Goal: Task Accomplishment & Management: Manage account settings

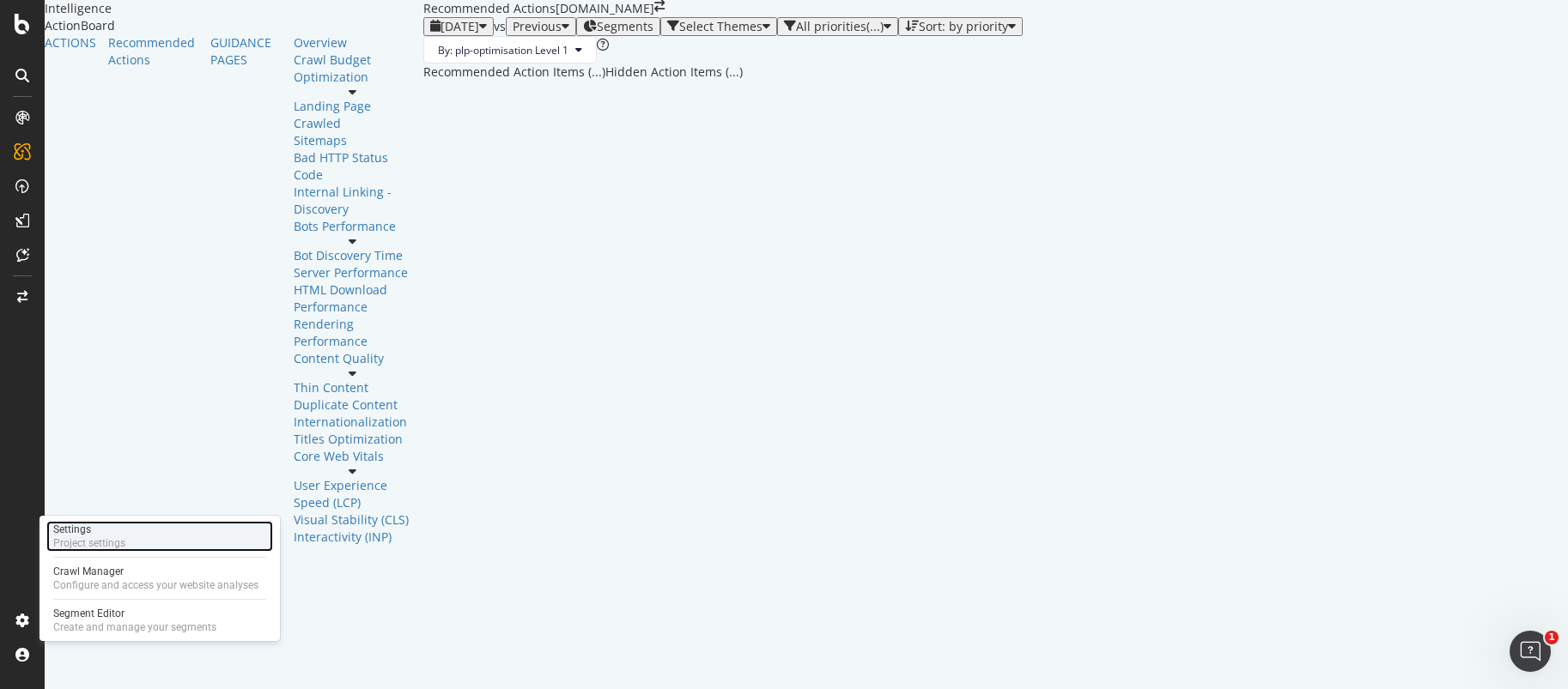
click at [114, 544] on div "Project settings" at bounding box center [89, 544] width 72 height 14
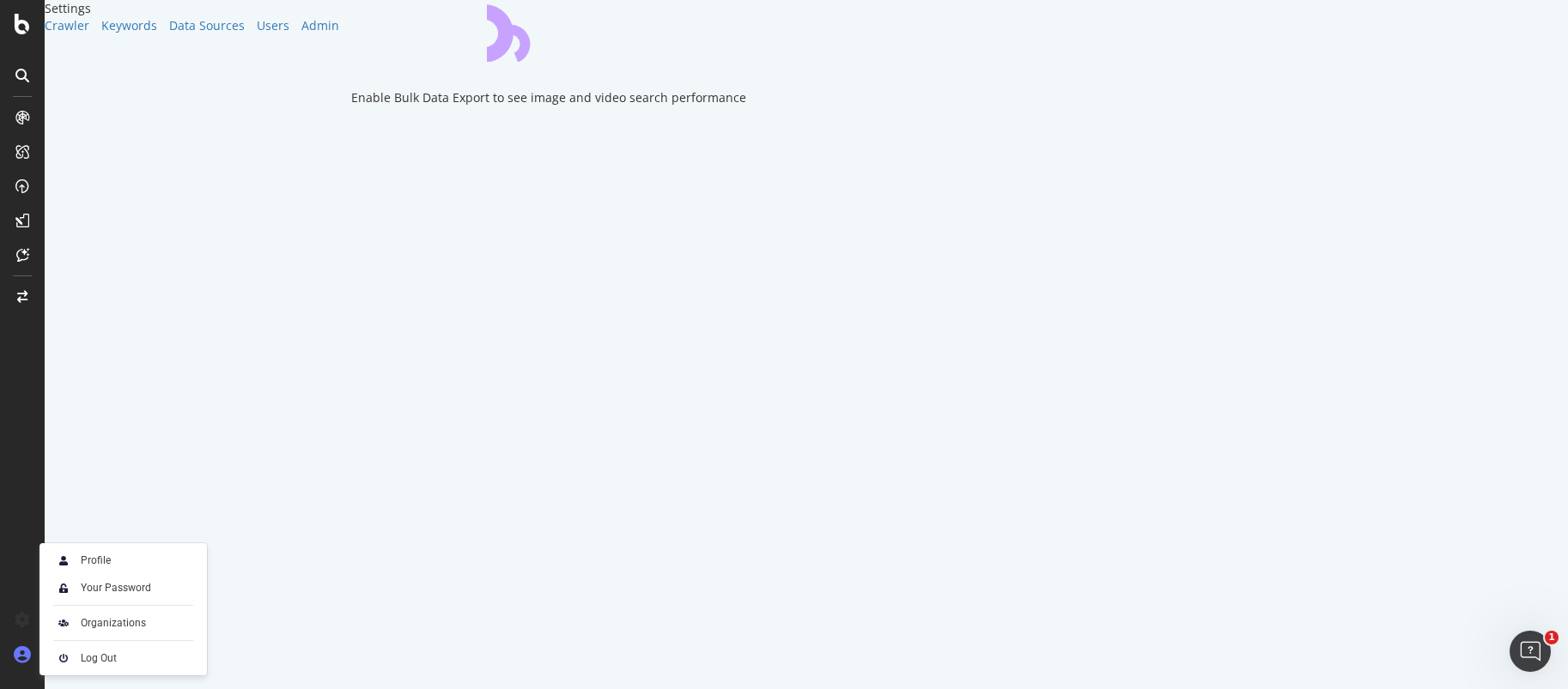
click at [17, 655] on icon at bounding box center [22, 655] width 17 height 17
click at [83, 617] on div "Organizations" at bounding box center [114, 624] width 65 height 14
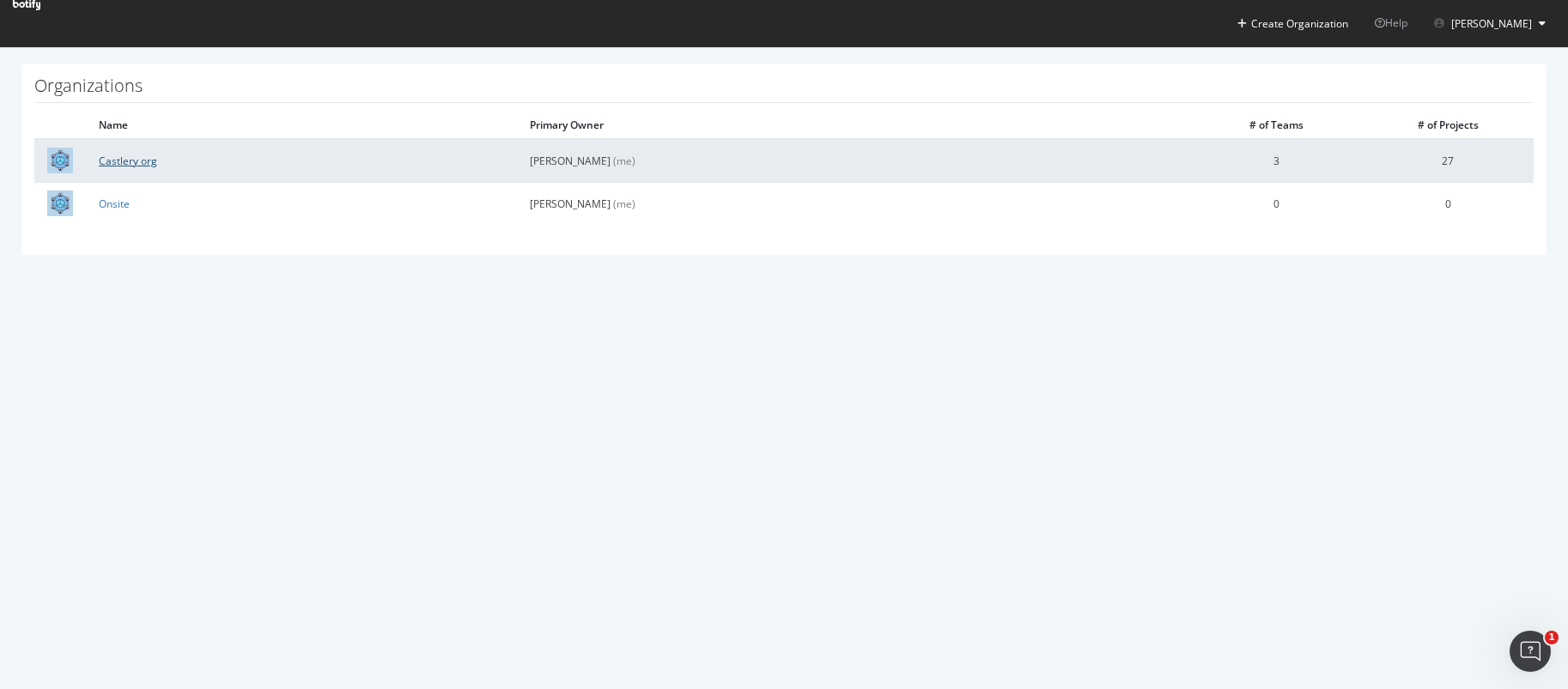
click at [142, 164] on link "Castlery org" at bounding box center [128, 160] width 58 height 15
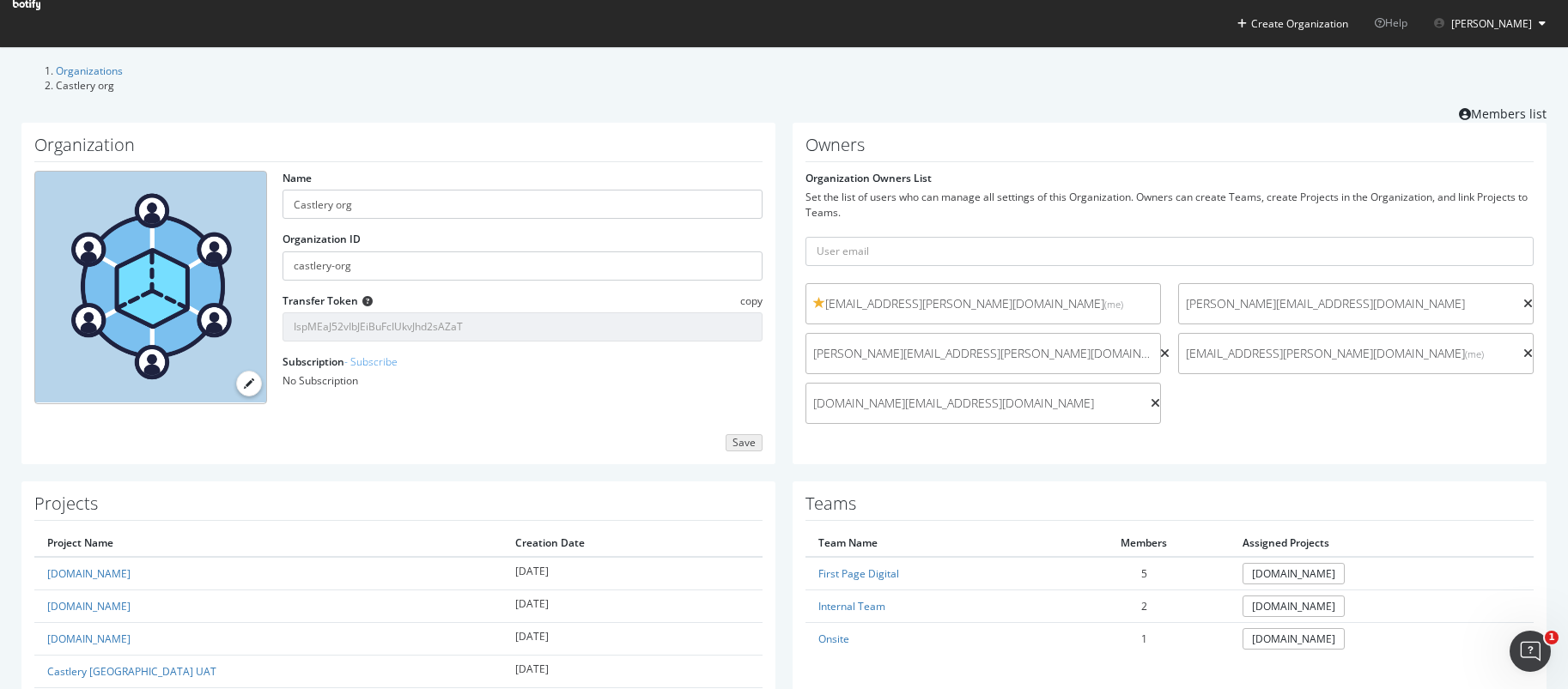
scroll to position [107, 0]
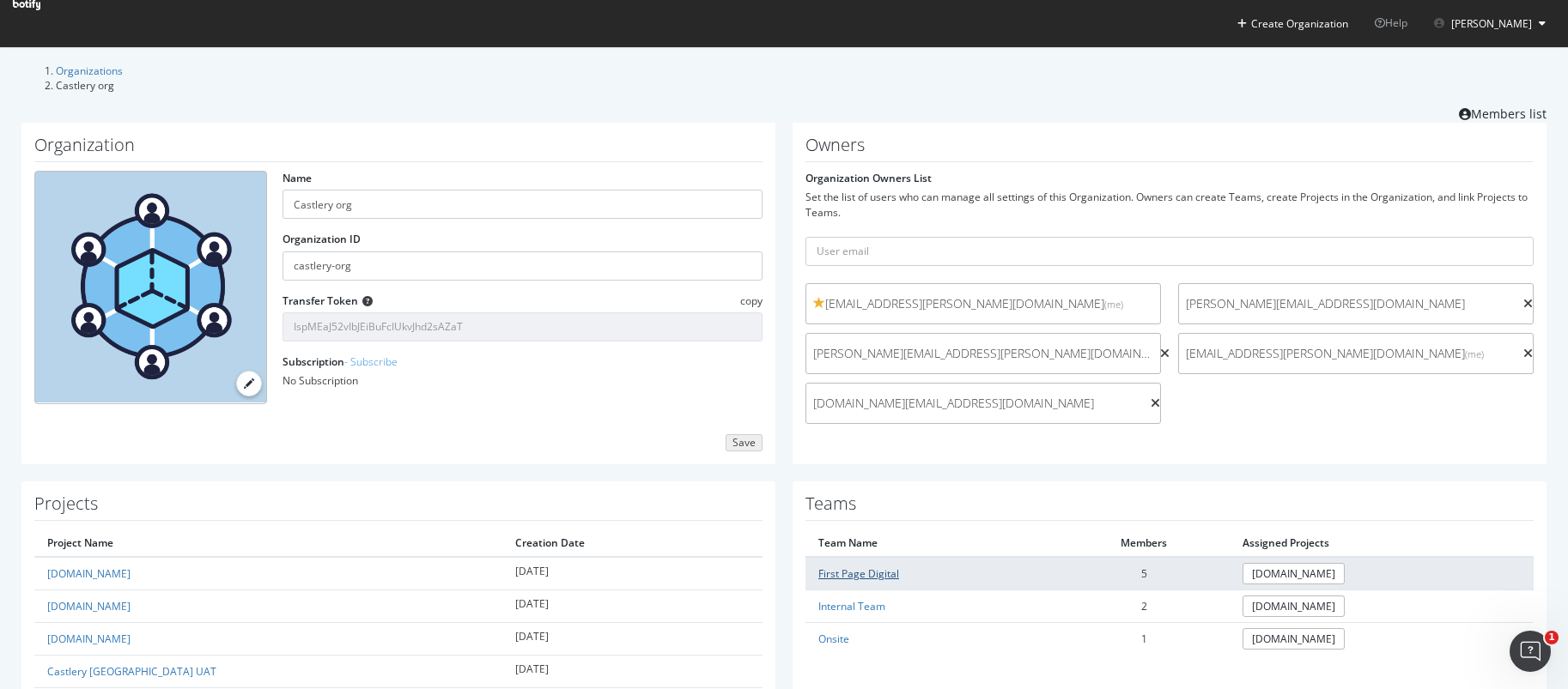
click at [858, 567] on link "First Page Digital" at bounding box center [859, 574] width 81 height 15
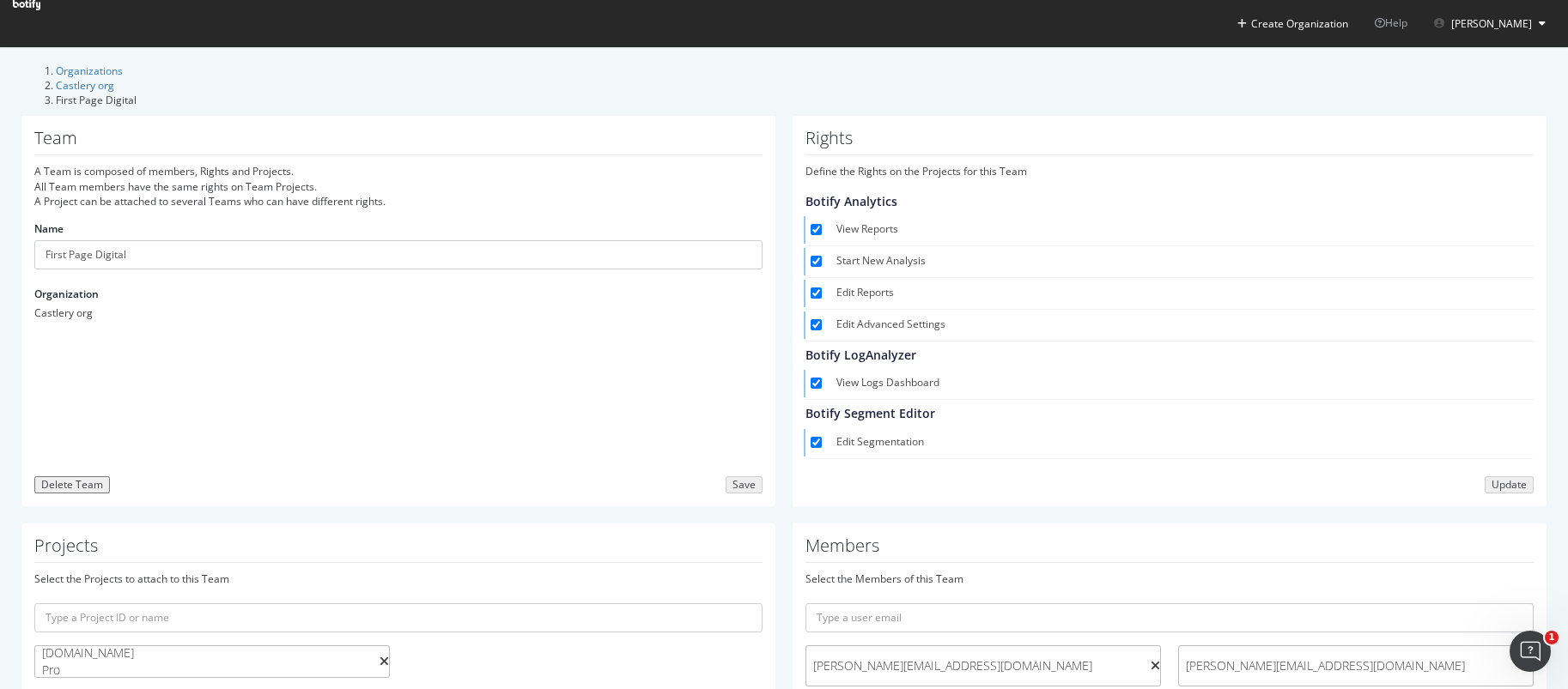
scroll to position [166, 0]
click at [248, 604] on input "text" at bounding box center [398, 618] width 728 height 29
click at [517, 572] on div "Select the Projects to attach to this Team" at bounding box center [398, 579] width 728 height 15
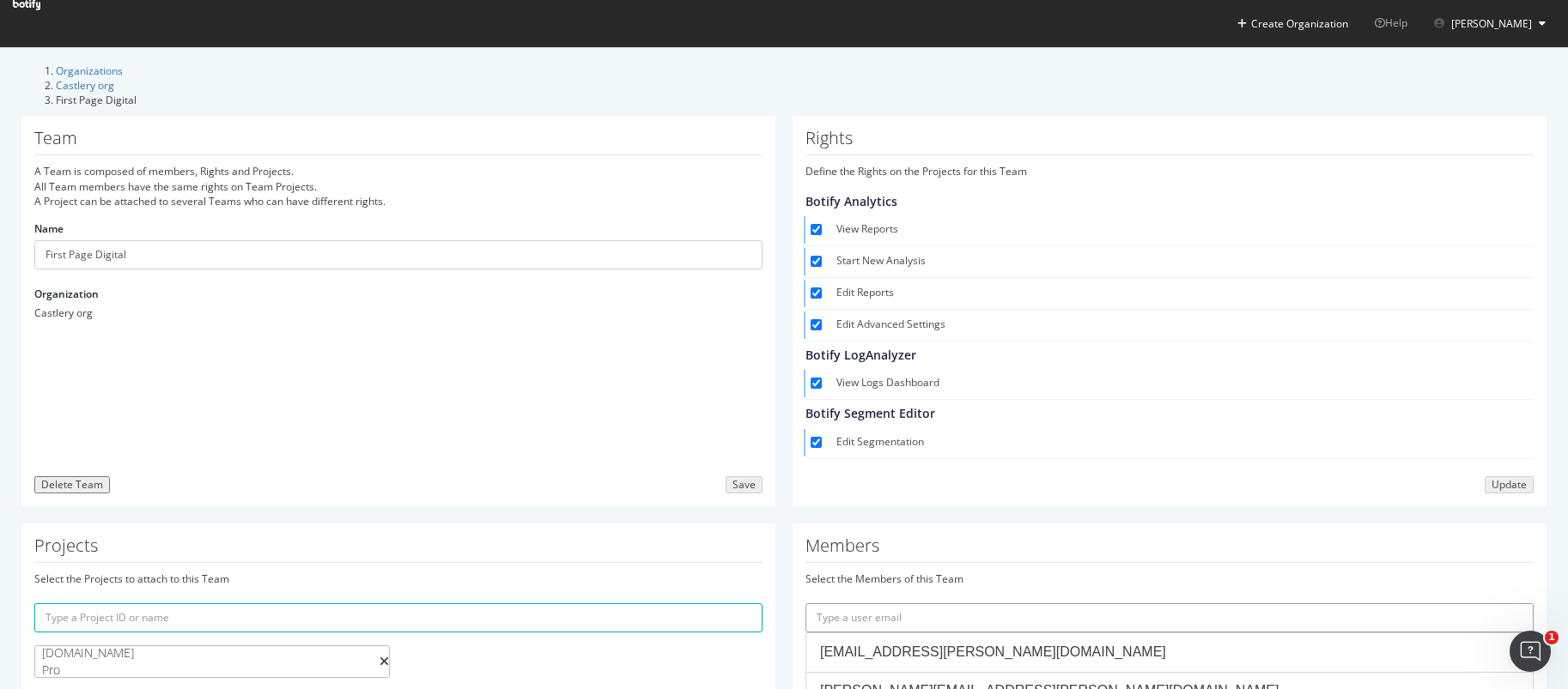
click at [903, 604] on input "text" at bounding box center [1170, 618] width 728 height 29
paste input "[EMAIL_ADDRESS][DOMAIN_NAME]"
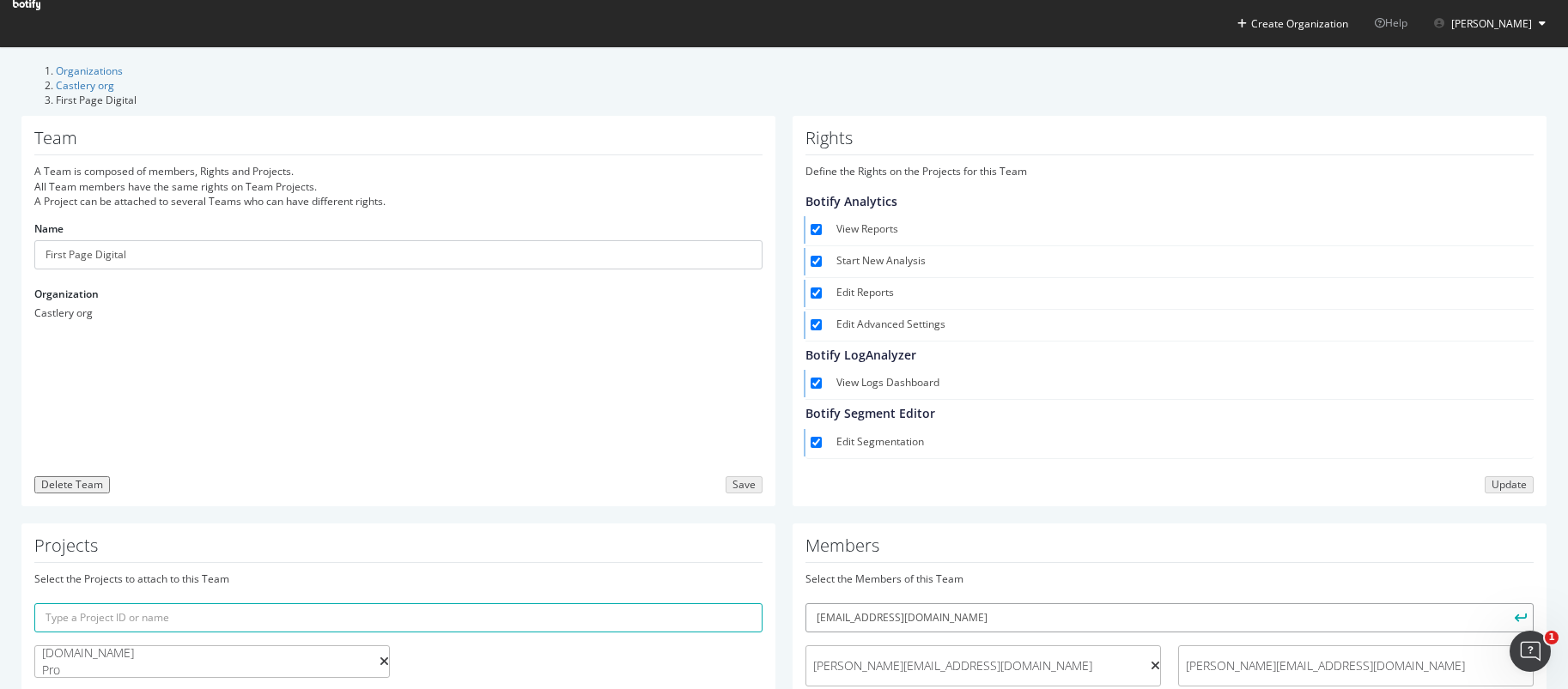
type input "[EMAIL_ADDRESS][DOMAIN_NAME]"
click at [1515, 604] on button "submit" at bounding box center [1519, 618] width 29 height 29
click at [1017, 604] on input "text" at bounding box center [1170, 618] width 728 height 29
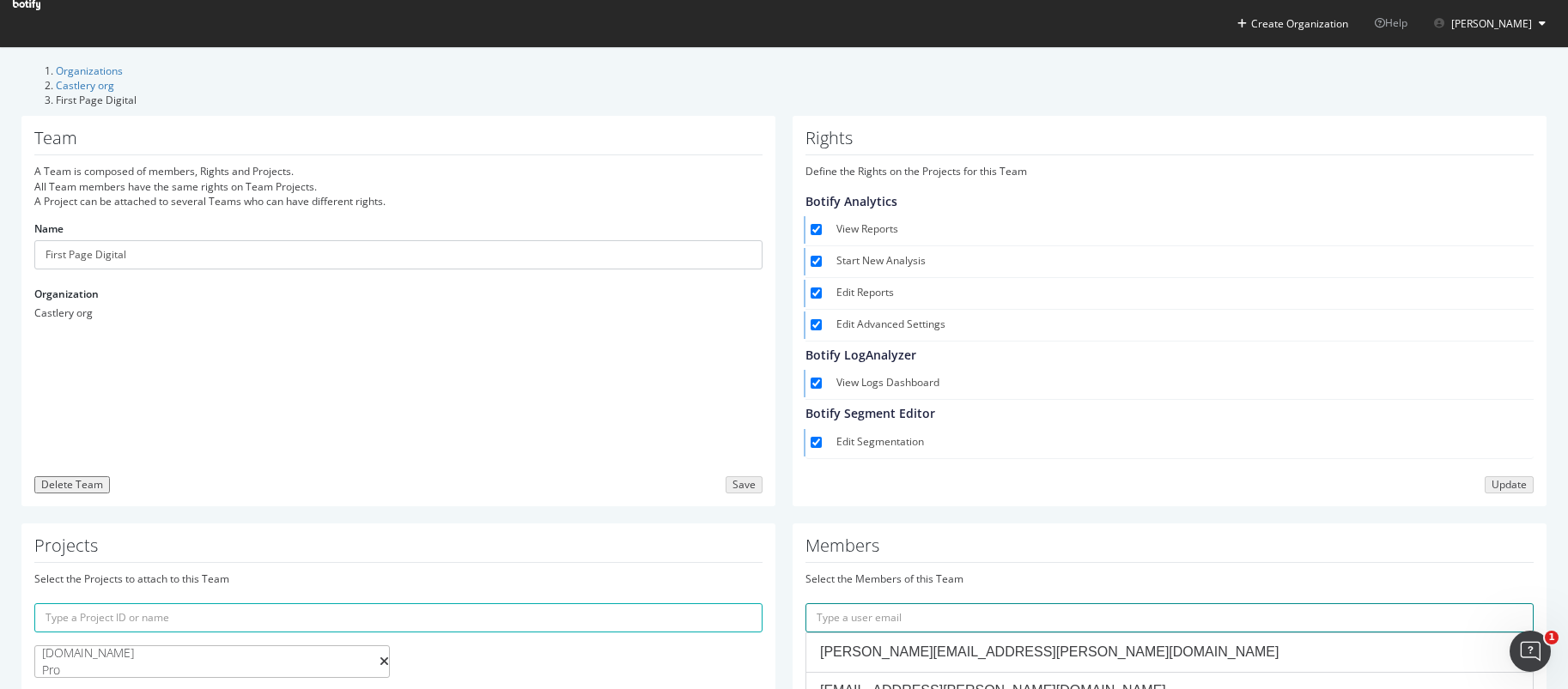
paste input "[EMAIL_ADDRESS][DOMAIN_NAME]"
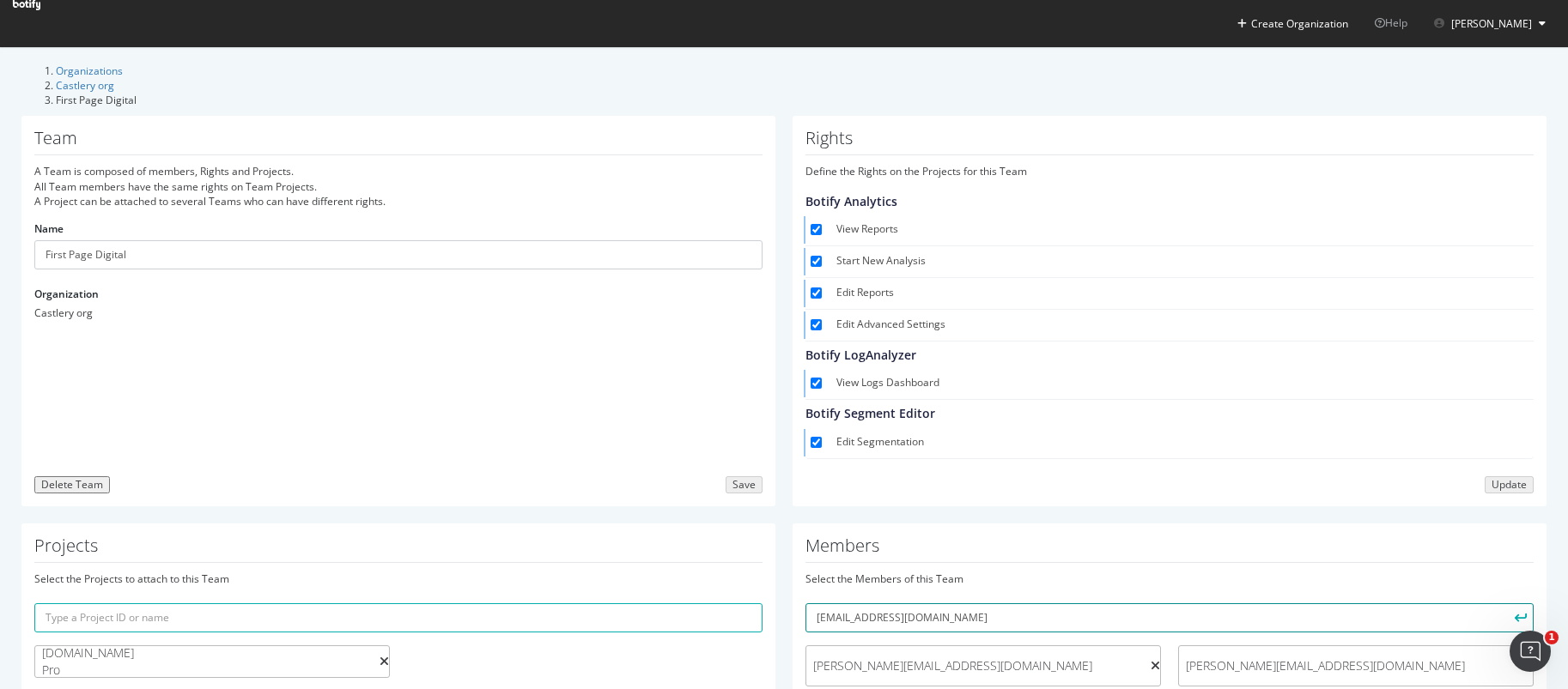
type input "[EMAIL_ADDRESS][DOMAIN_NAME]"
click at [1515, 613] on icon "submit" at bounding box center [1521, 618] width 12 height 10
